Goal: Entertainment & Leisure: Consume media (video, audio)

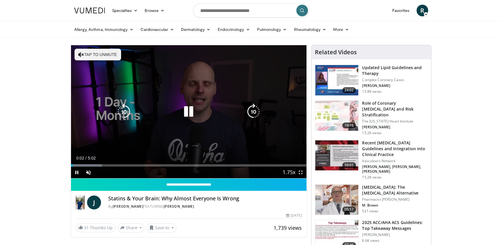
click at [112, 54] on button "Tap to unmute" at bounding box center [98, 55] width 47 height 12
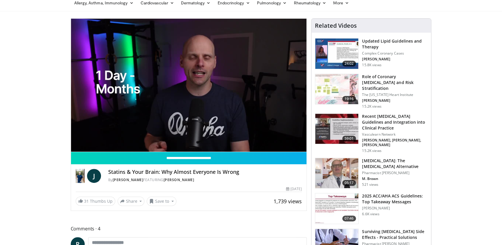
scroll to position [26, 0]
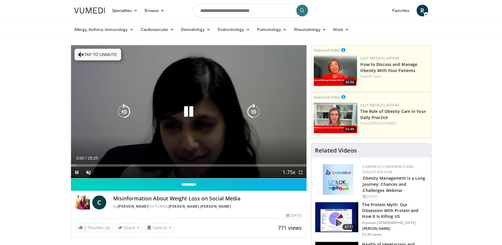
click at [103, 56] on button "Tap to unmute" at bounding box center [98, 55] width 47 height 12
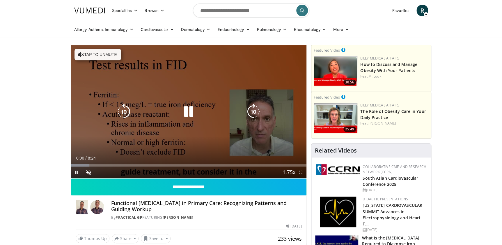
click at [104, 52] on button "Tap to unmute" at bounding box center [98, 55] width 47 height 12
